Goal: Navigation & Orientation: Understand site structure

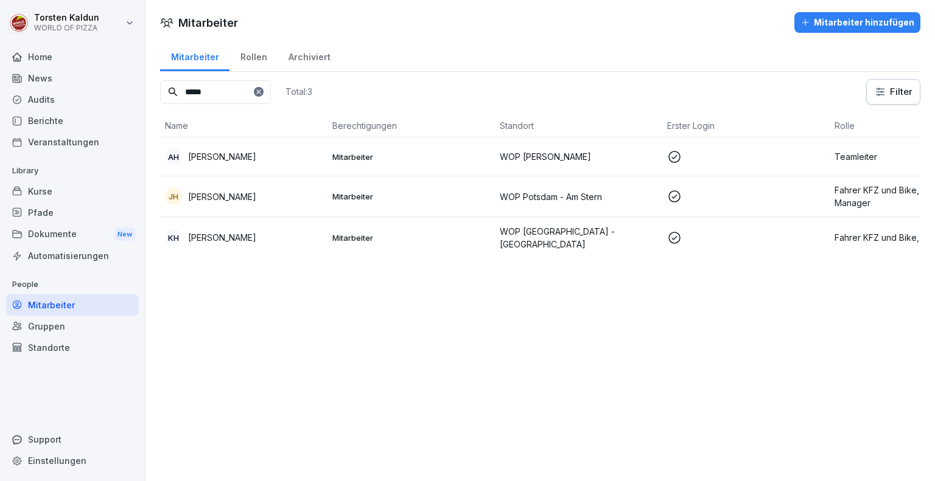
click at [29, 307] on div "Mitarbeiter" at bounding box center [72, 305] width 133 height 21
click at [34, 304] on div "Mitarbeiter" at bounding box center [72, 305] width 133 height 21
click at [28, 63] on div "Home" at bounding box center [72, 56] width 133 height 21
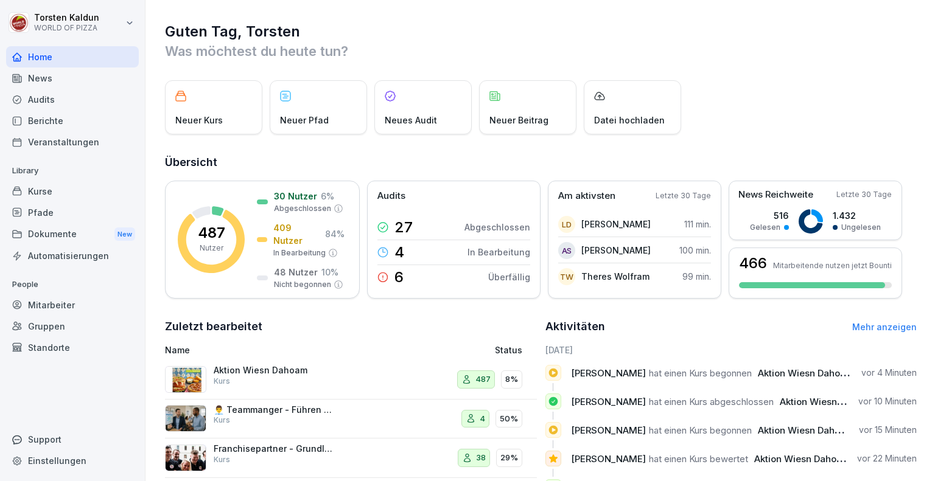
click at [28, 306] on div "Mitarbeiter" at bounding box center [72, 305] width 133 height 21
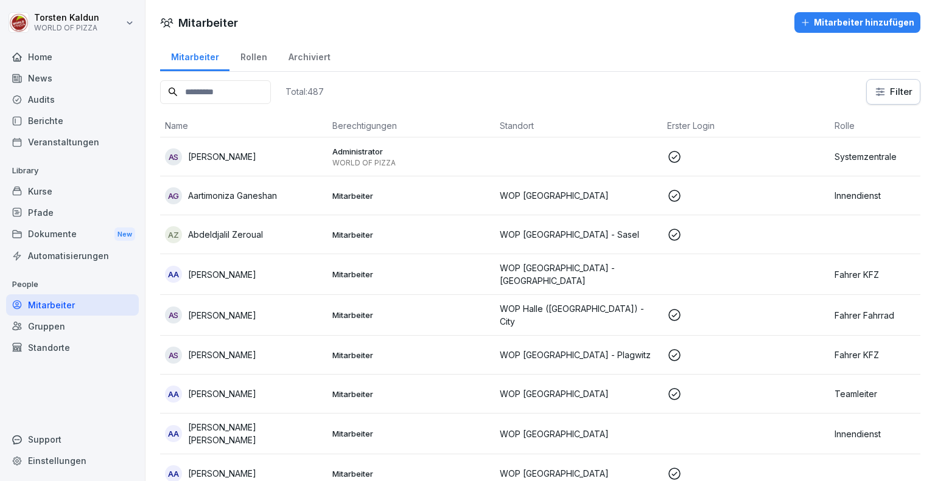
click at [29, 188] on div "Kurse" at bounding box center [72, 191] width 133 height 21
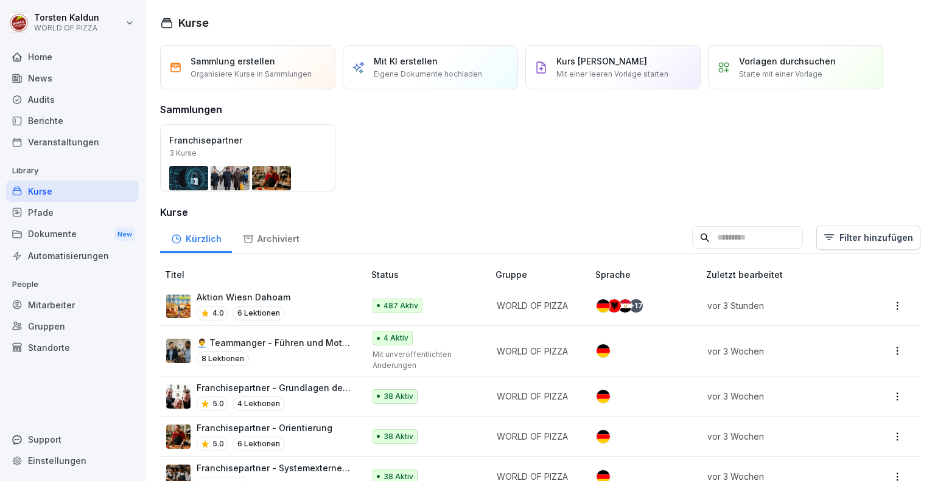
click at [32, 121] on div "Berichte" at bounding box center [72, 120] width 133 height 21
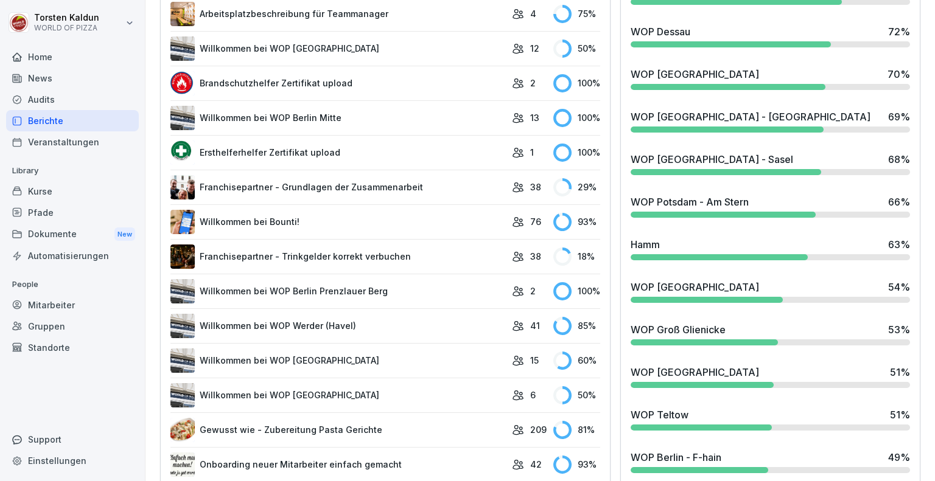
scroll to position [1127, 0]
